Goal: Navigation & Orientation: Go to known website

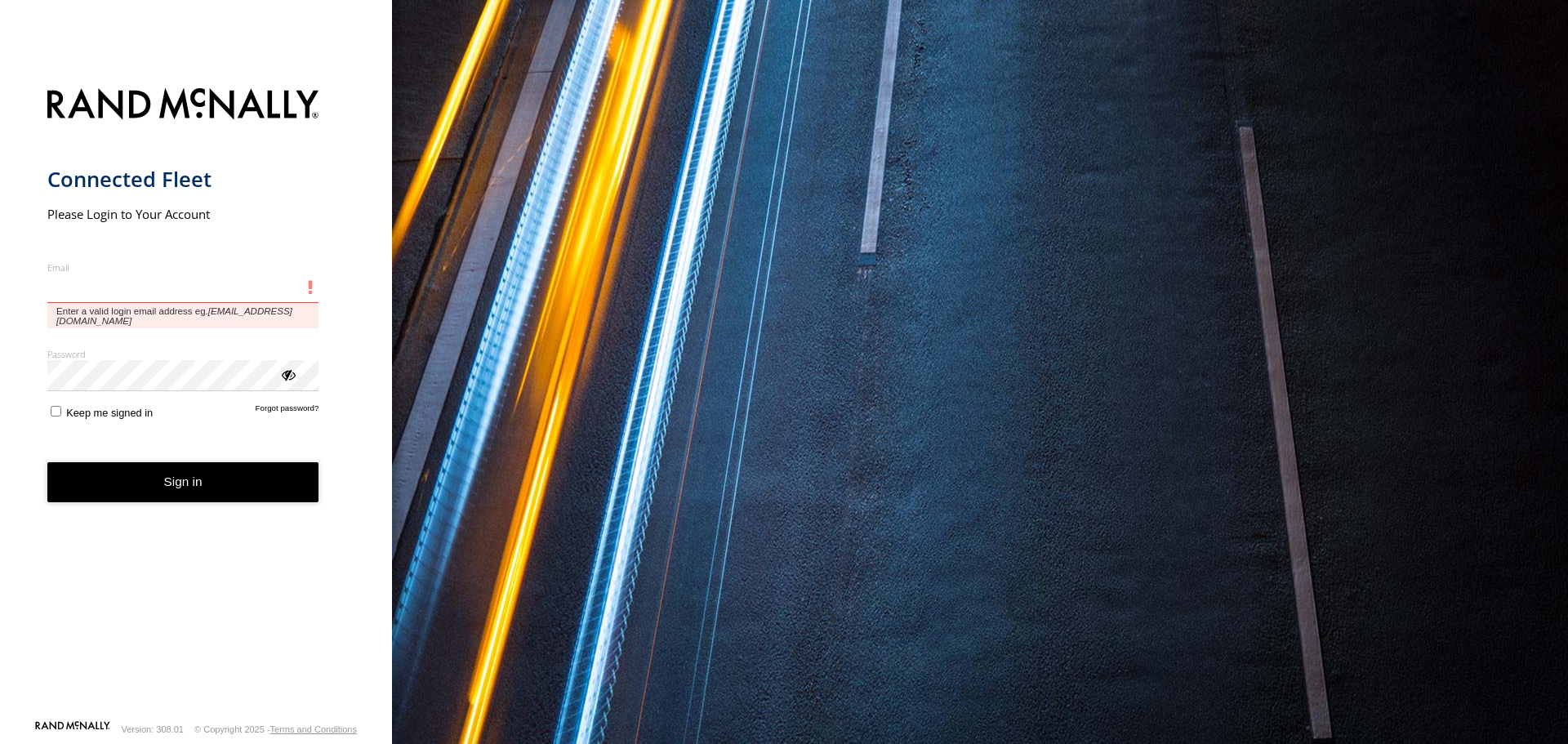
click at [202, 282] on input "Email" at bounding box center [183, 288] width 272 height 30
paste input "**********"
type input "**********"
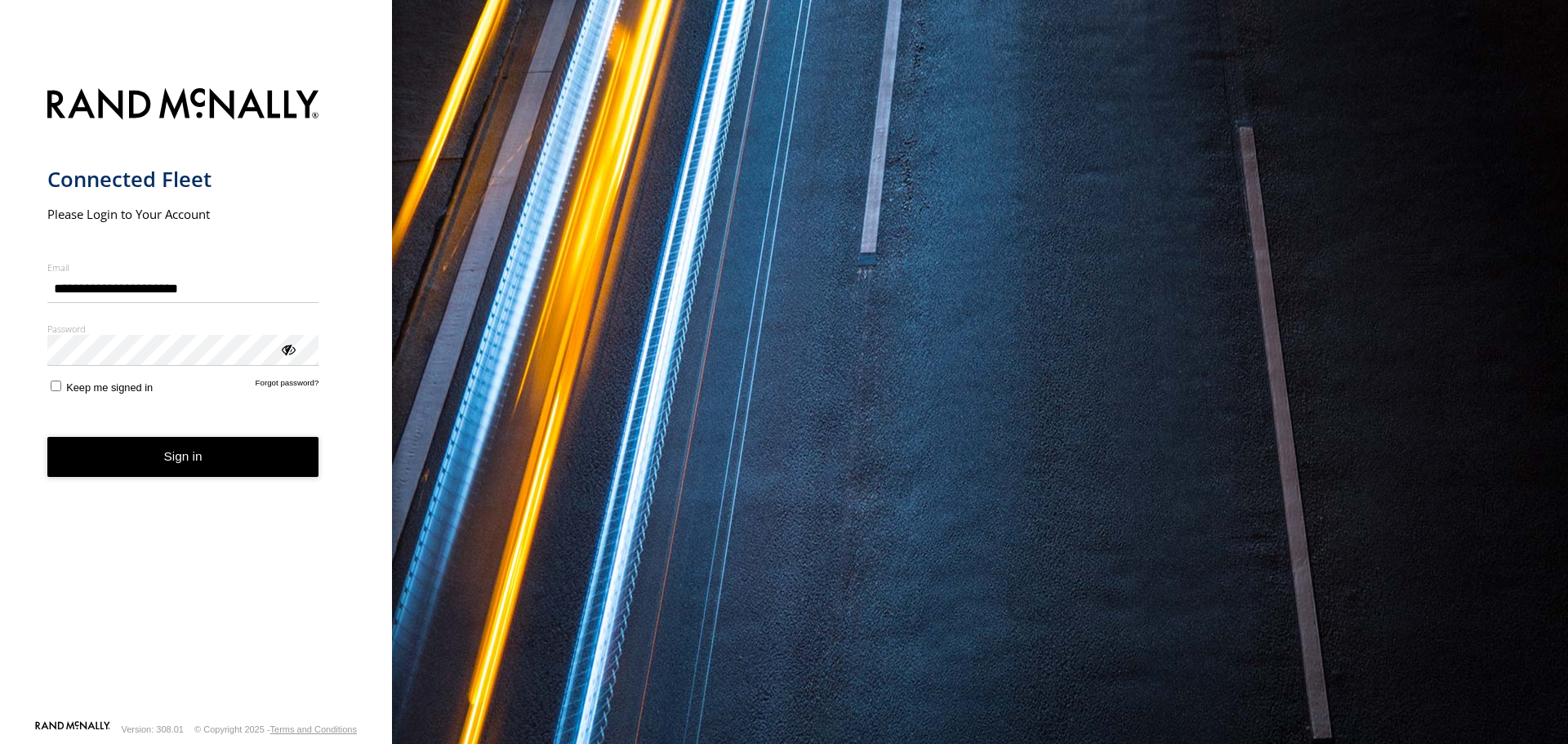
click at [179, 460] on button "Sign in" at bounding box center [183, 457] width 272 height 40
